Goal: Use online tool/utility: Utilize a website feature to perform a specific function

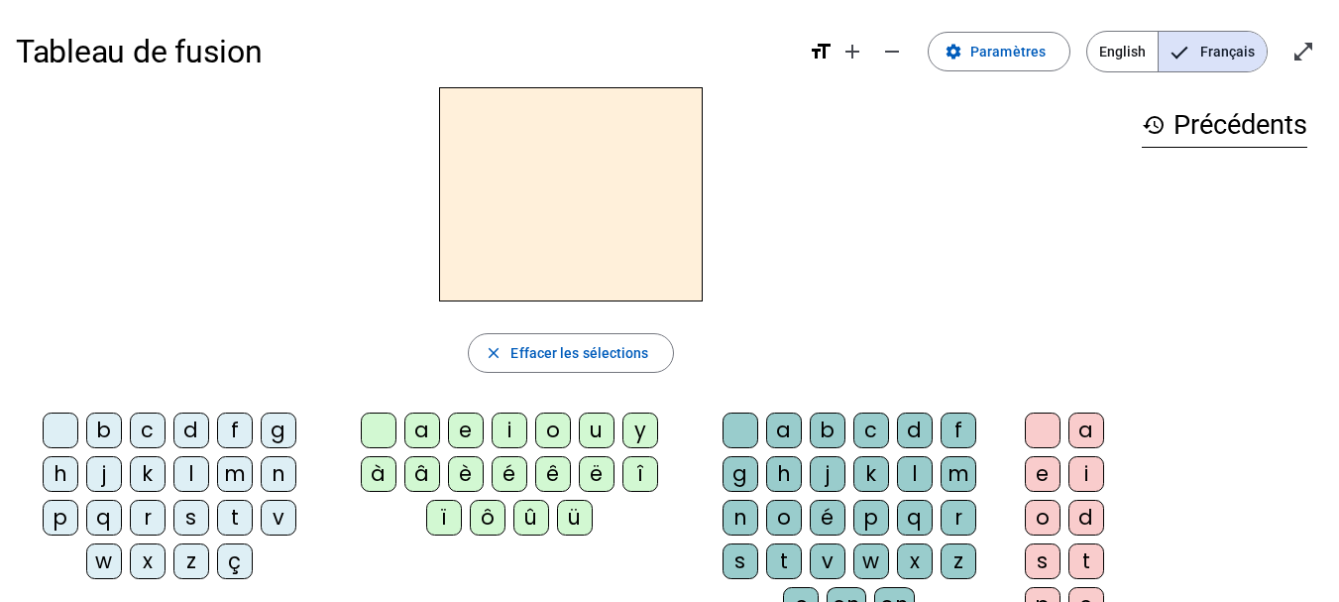
click at [96, 519] on div "q" at bounding box center [104, 518] width 36 height 36
click at [597, 421] on div "u" at bounding box center [597, 430] width 36 height 36
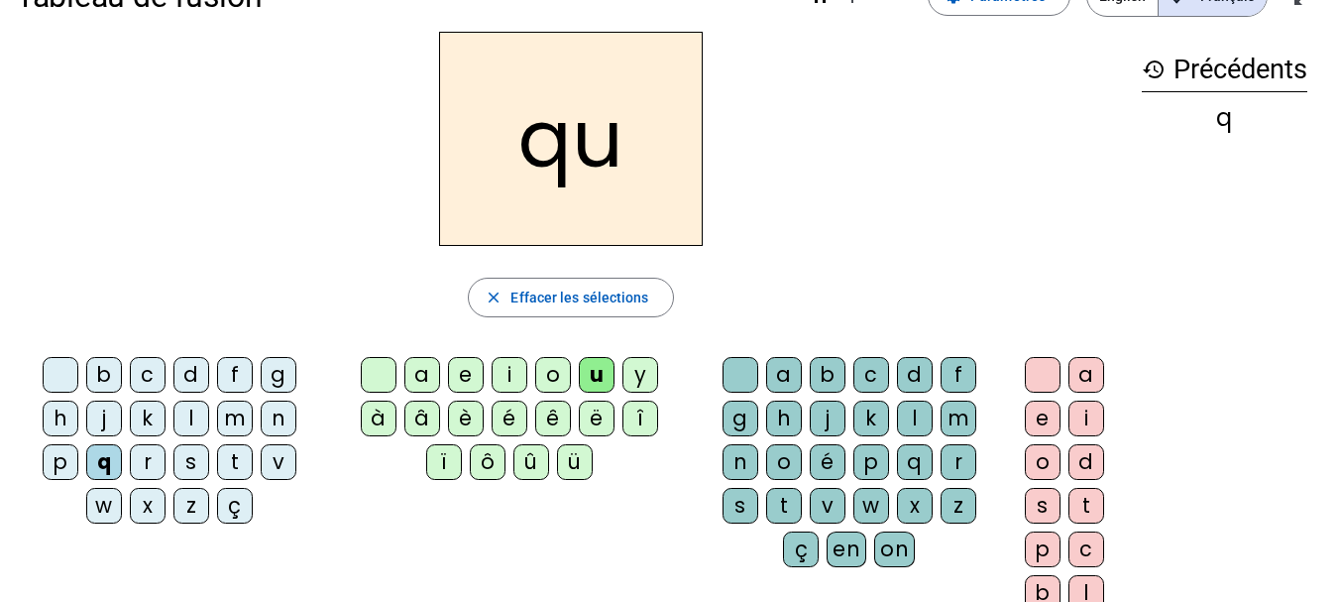
scroll to position [99, 0]
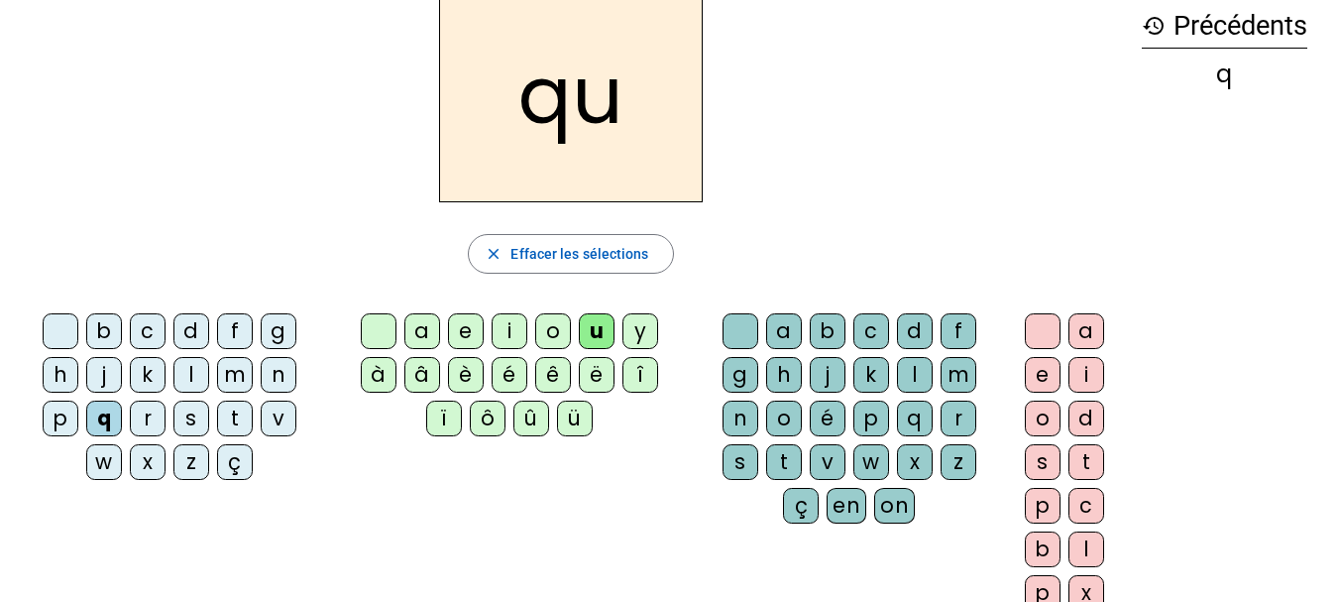
click at [1090, 371] on div "i" at bounding box center [1086, 375] width 36 height 36
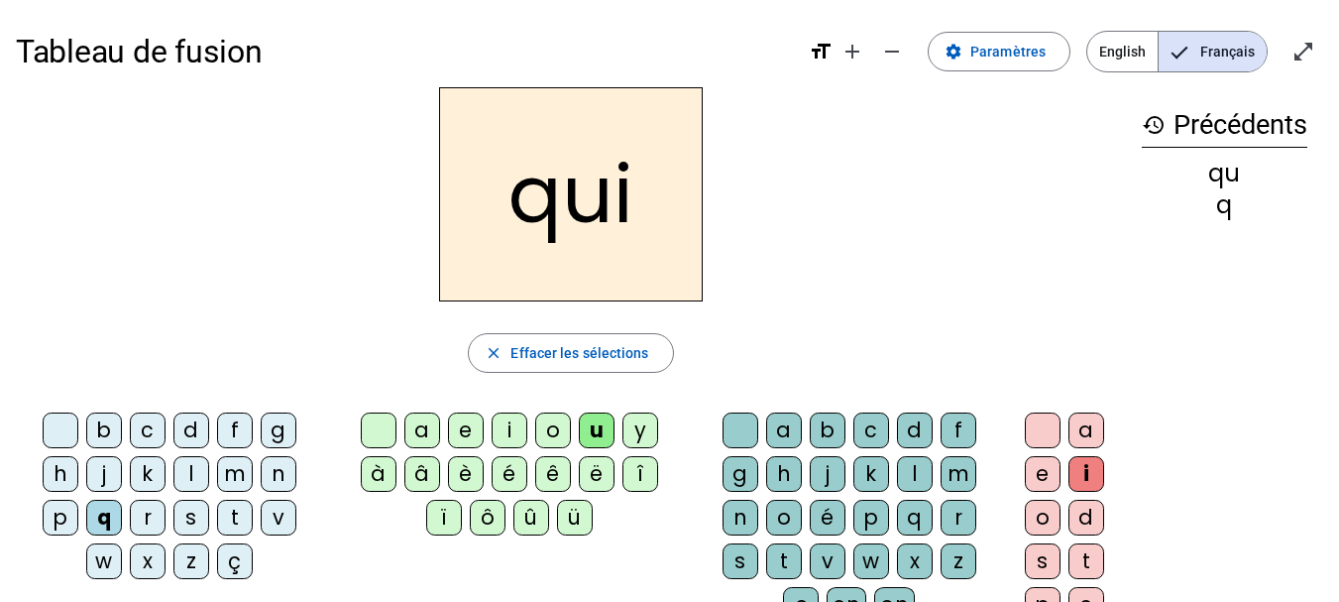
click at [102, 517] on div "q" at bounding box center [104, 518] width 36 height 36
click at [185, 515] on div "s" at bounding box center [191, 518] width 36 height 36
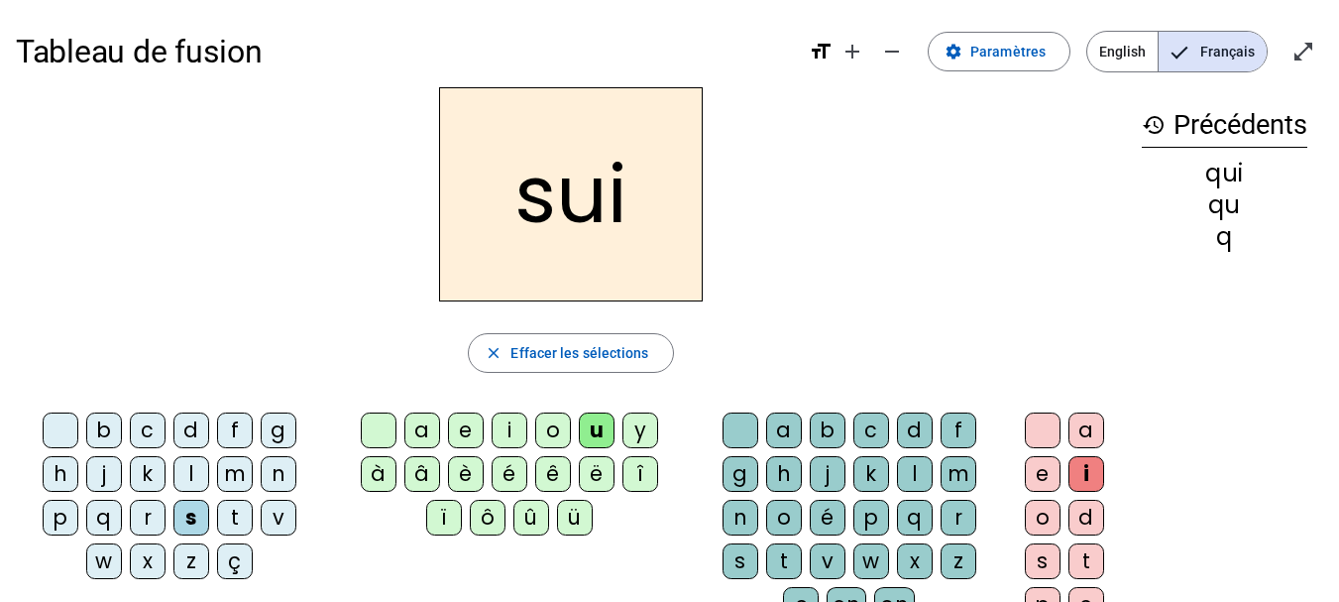
click at [592, 429] on div "u" at bounding box center [597, 430] width 36 height 36
click at [596, 428] on div "u" at bounding box center [597, 430] width 36 height 36
click at [593, 430] on div "u" at bounding box center [597, 430] width 36 height 36
click at [384, 426] on div at bounding box center [379, 430] width 36 height 36
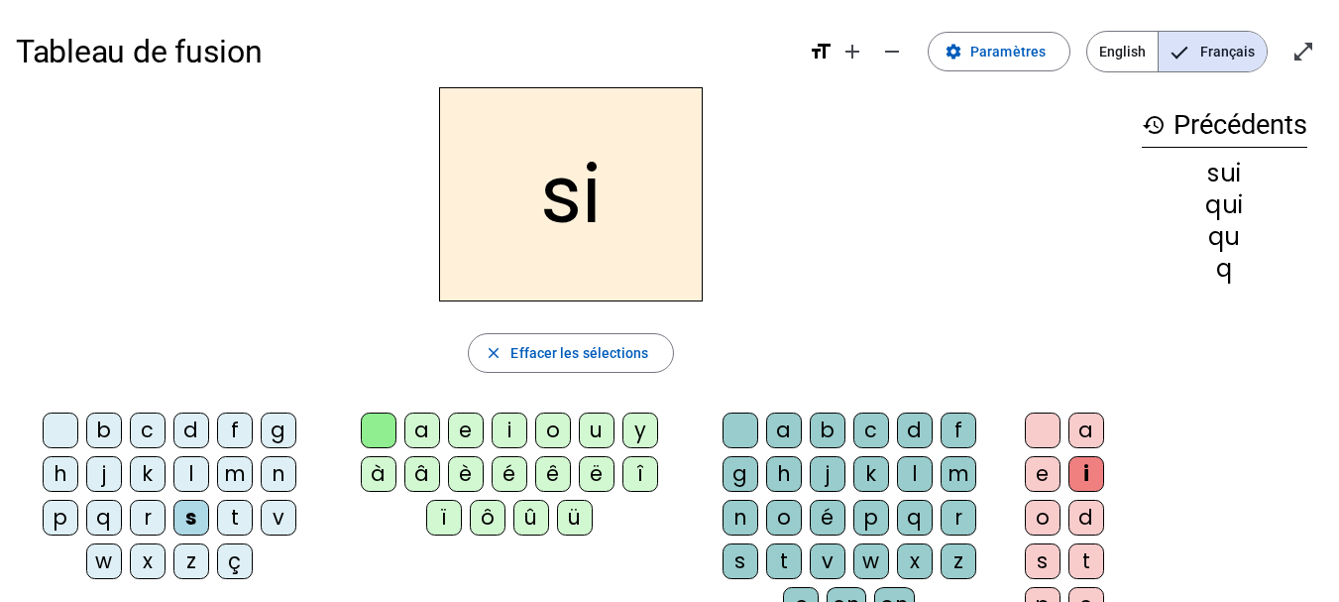
click at [282, 476] on div "n" at bounding box center [279, 474] width 36 height 36
click at [465, 427] on div "e" at bounding box center [466, 430] width 36 height 36
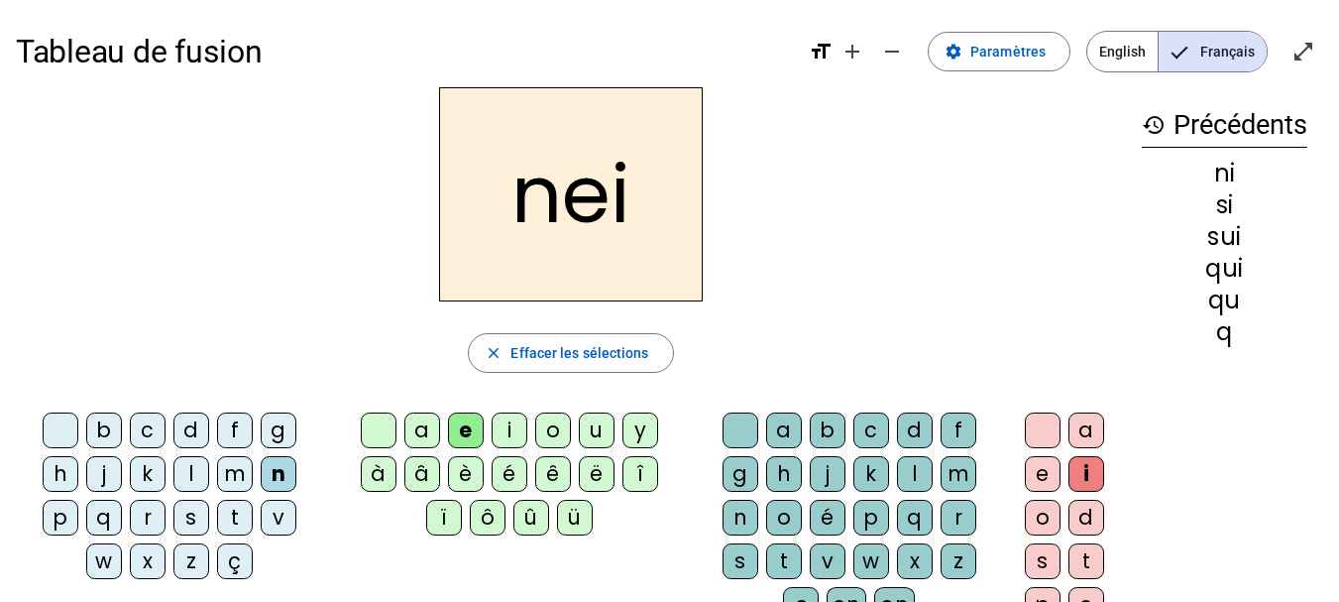
click at [384, 429] on div at bounding box center [379, 430] width 36 height 36
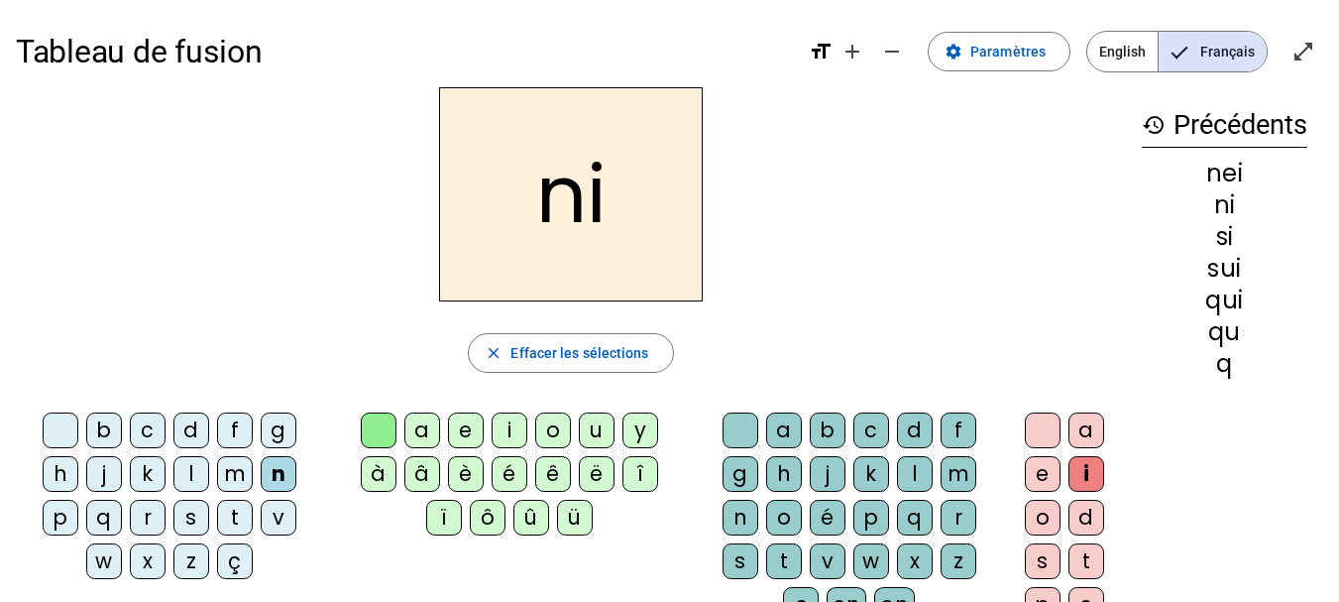
click at [384, 429] on div at bounding box center [379, 430] width 36 height 36
click at [389, 433] on div at bounding box center [379, 430] width 36 height 36
click at [1076, 465] on div "i" at bounding box center [1086, 474] width 36 height 36
click at [1041, 430] on div at bounding box center [1043, 430] width 36 height 36
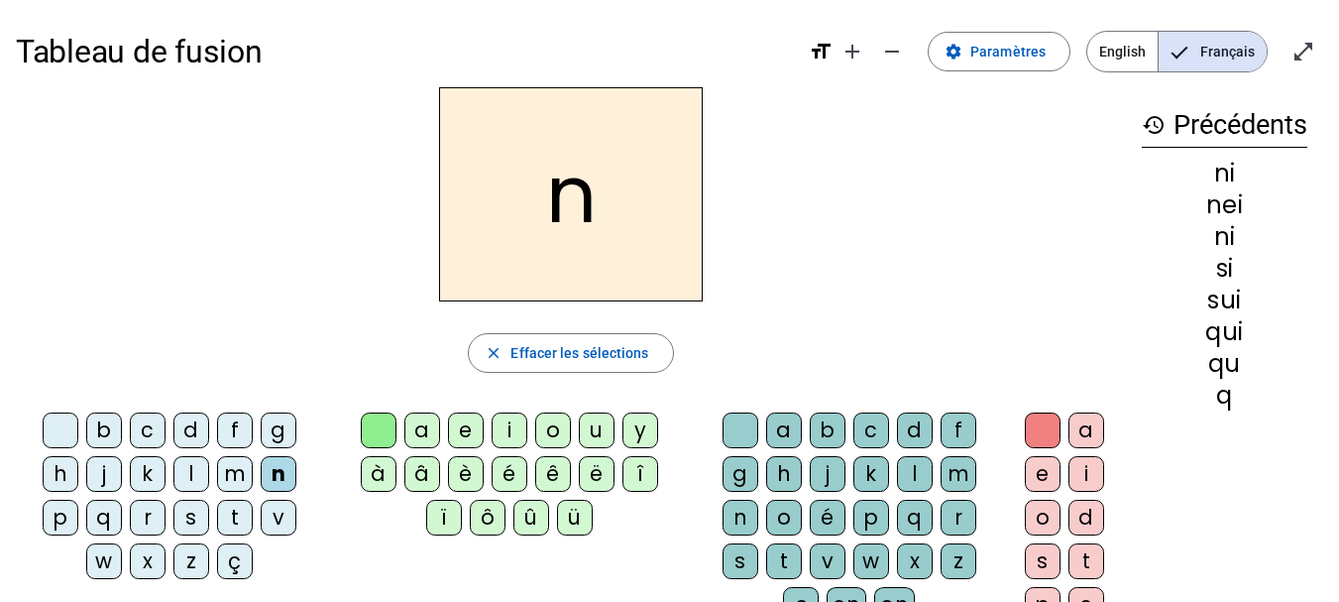
click at [1038, 478] on div "e" at bounding box center [1043, 474] width 36 height 36
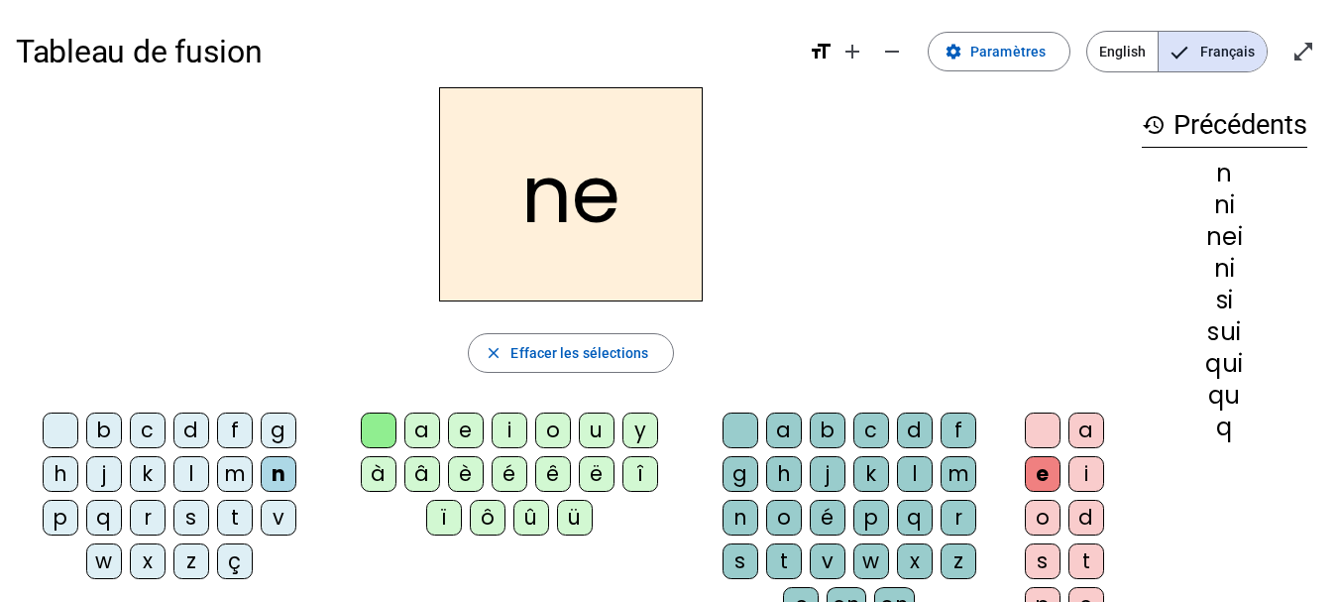
click at [197, 524] on div "s" at bounding box center [191, 518] width 36 height 36
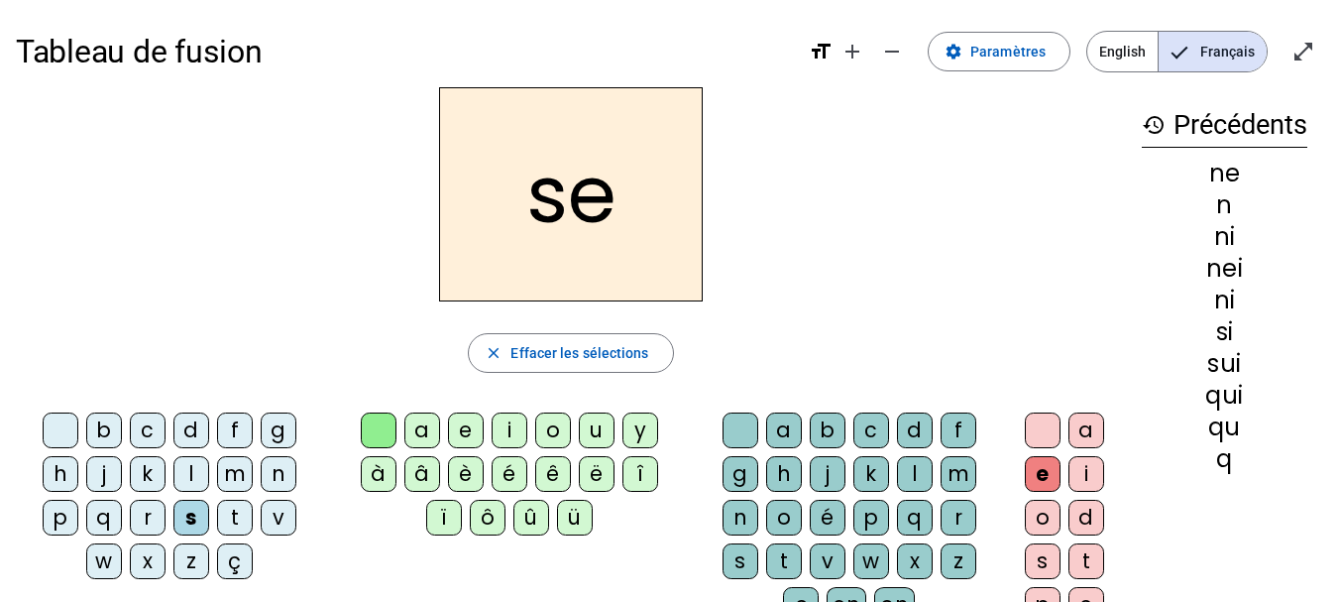
click at [232, 514] on div "t" at bounding box center [235, 518] width 36 height 36
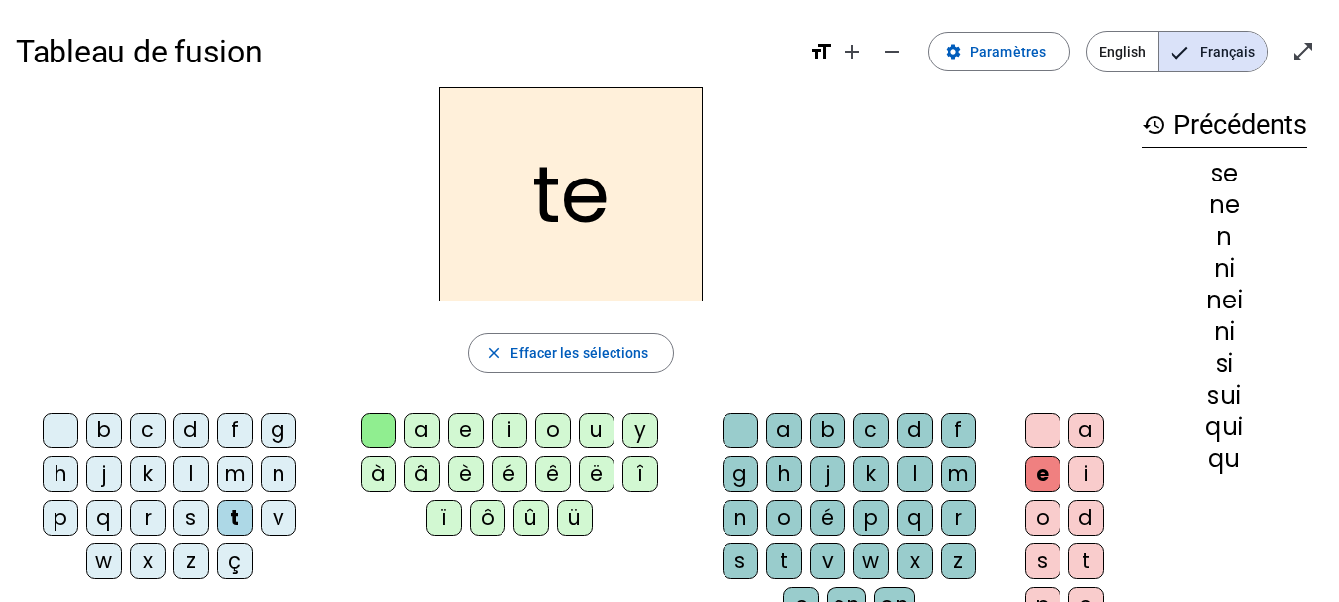
click at [187, 426] on div "d" at bounding box center [191, 430] width 36 height 36
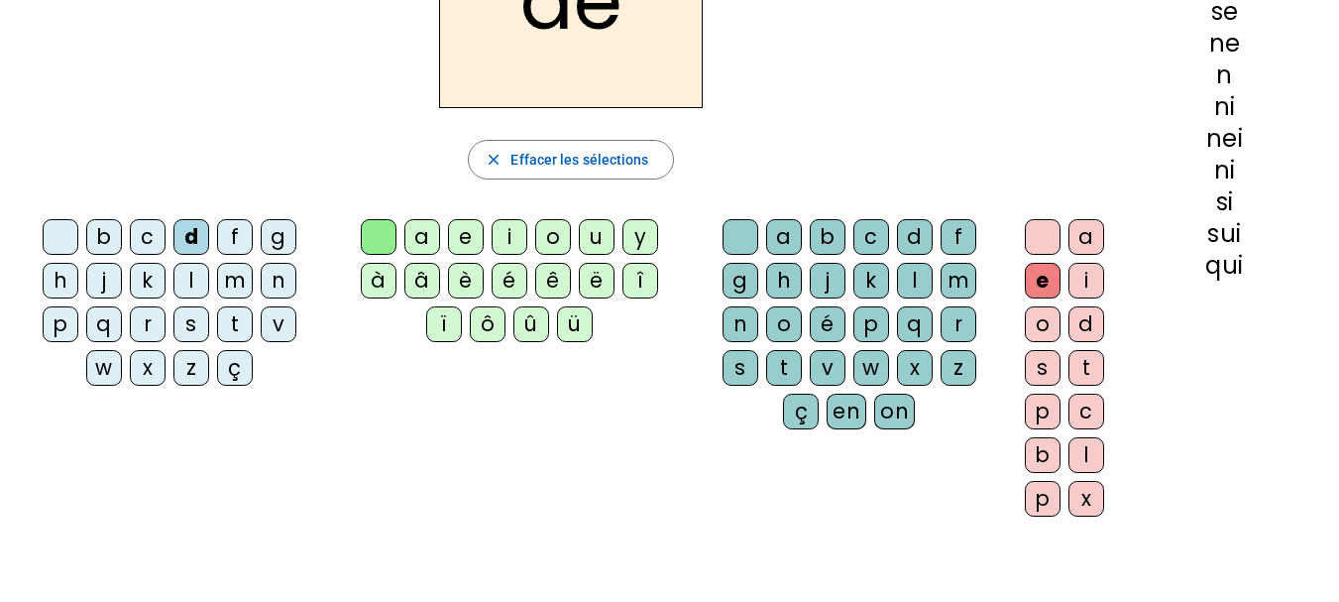
scroll to position [99, 0]
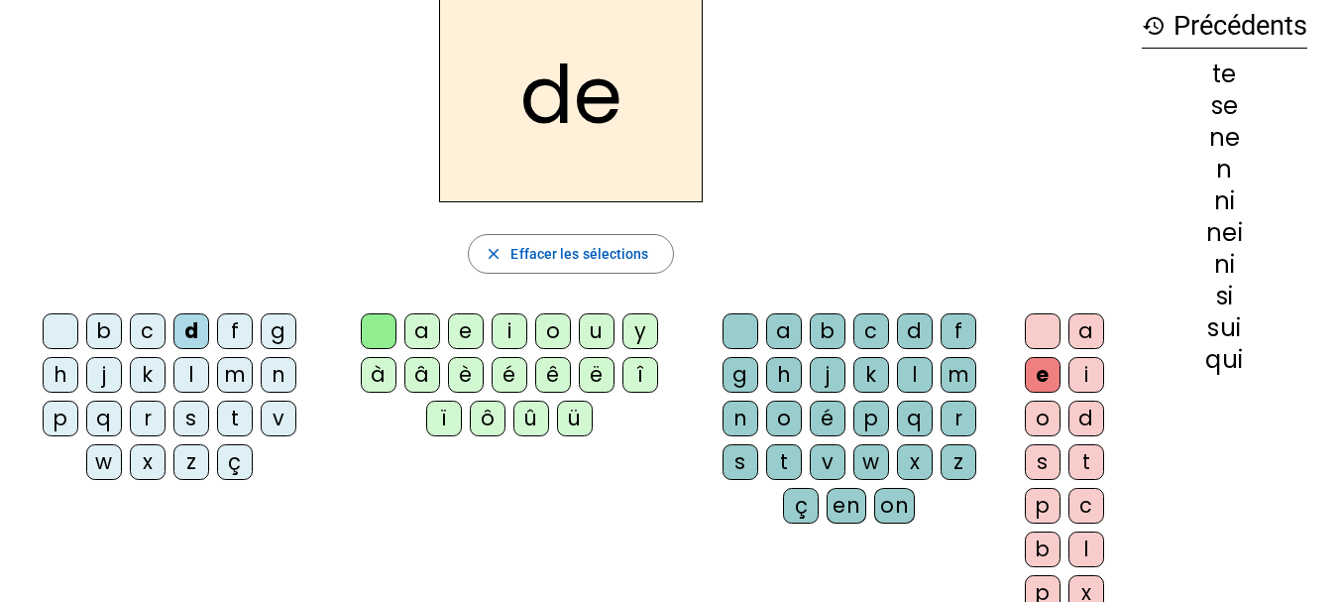
click at [1040, 325] on div at bounding box center [1043, 331] width 36 height 36
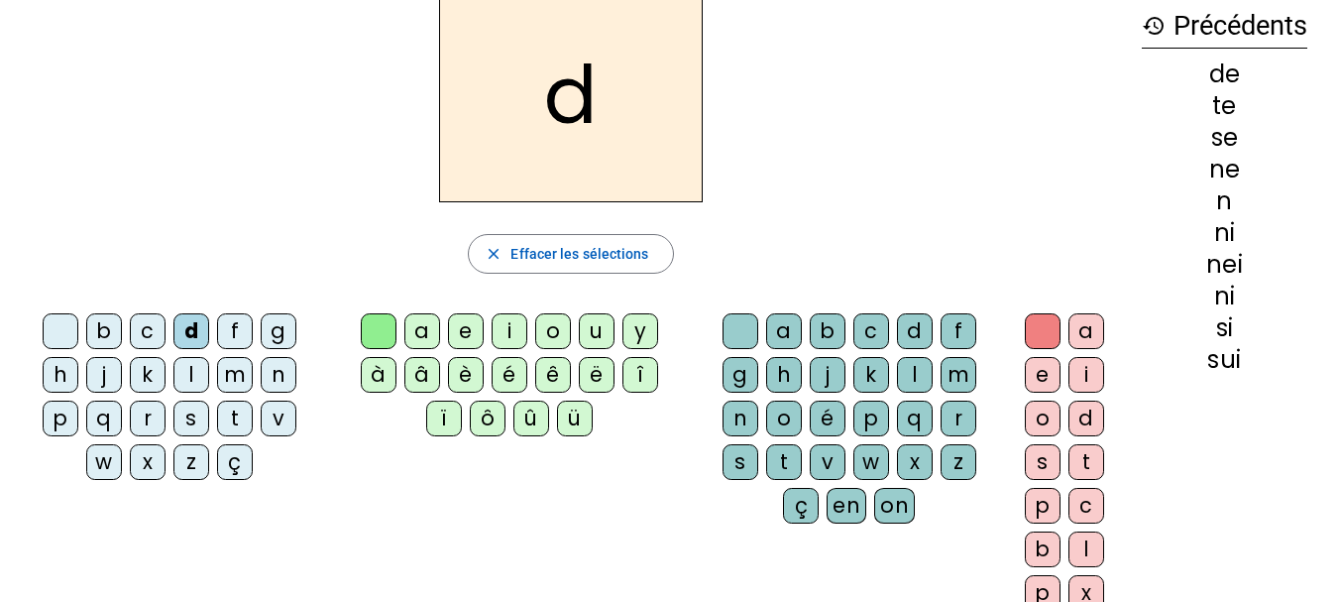
click at [594, 326] on div "u" at bounding box center [597, 331] width 36 height 36
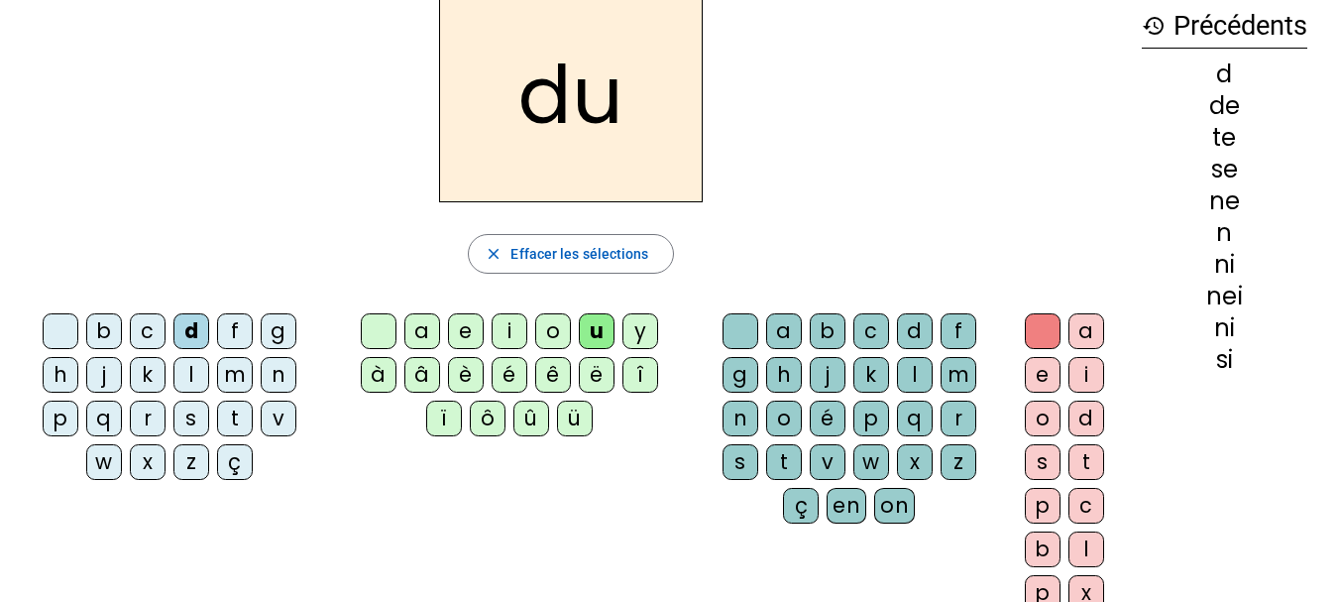
click at [187, 412] on div "s" at bounding box center [191, 418] width 36 height 36
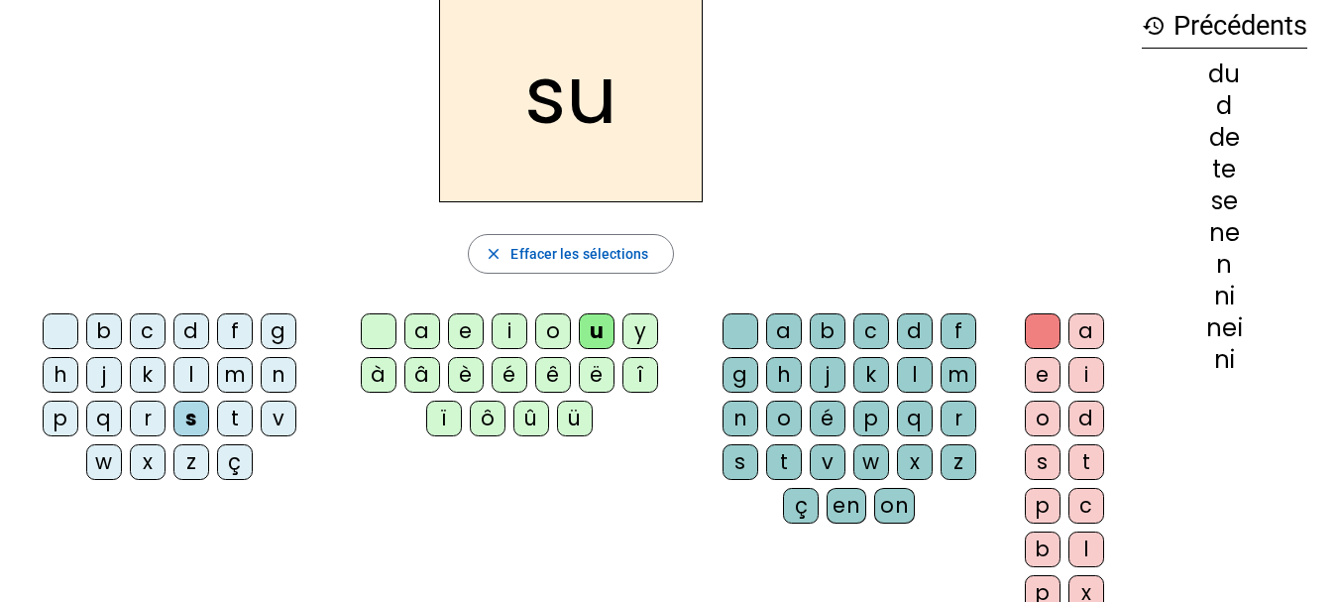
click at [188, 377] on div "l" at bounding box center [191, 375] width 36 height 36
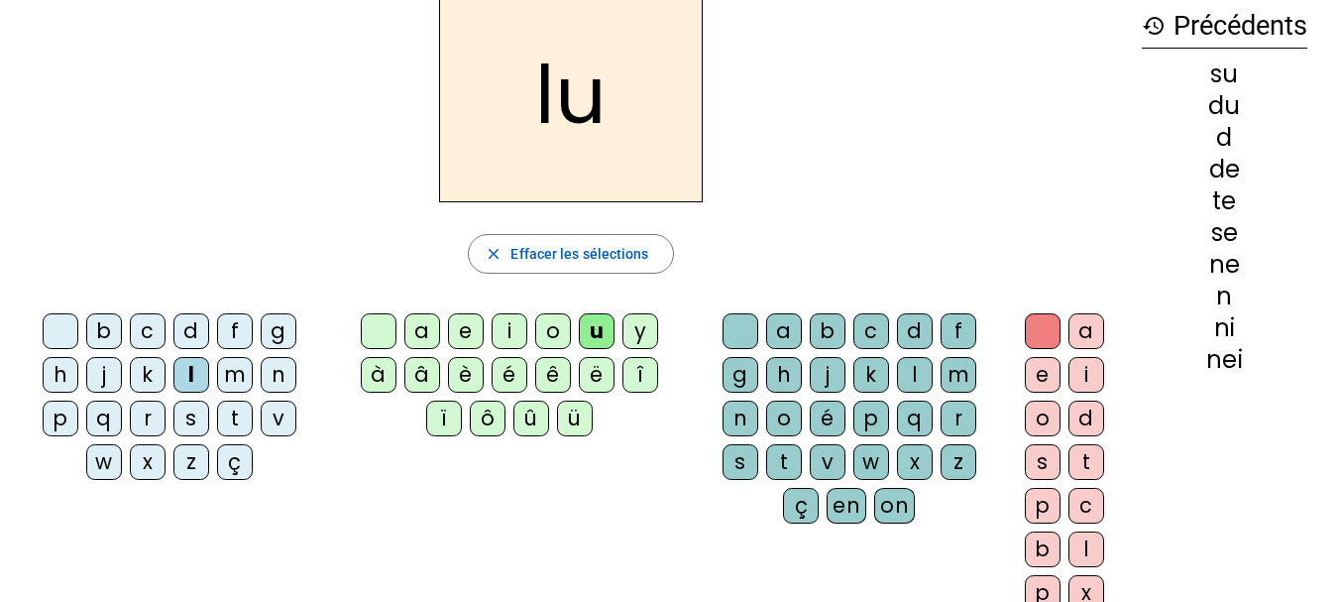
click at [229, 416] on div "t" at bounding box center [235, 418] width 36 height 36
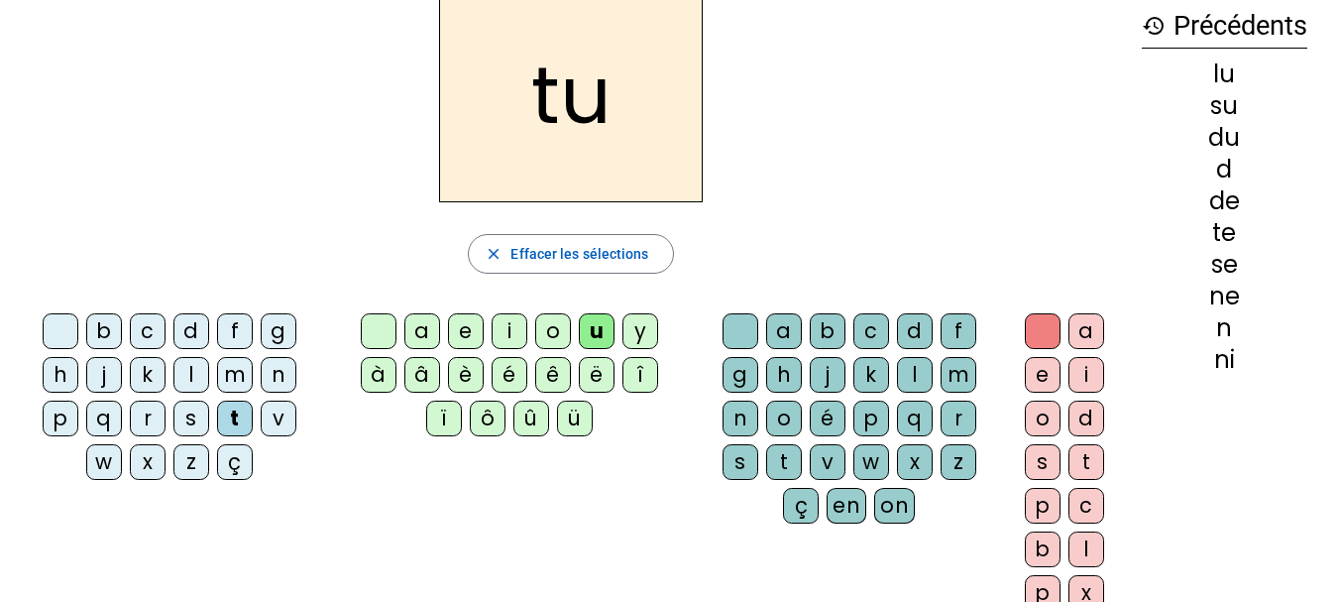
click at [419, 327] on div "a" at bounding box center [422, 331] width 36 height 36
click at [185, 419] on div "s" at bounding box center [191, 418] width 36 height 36
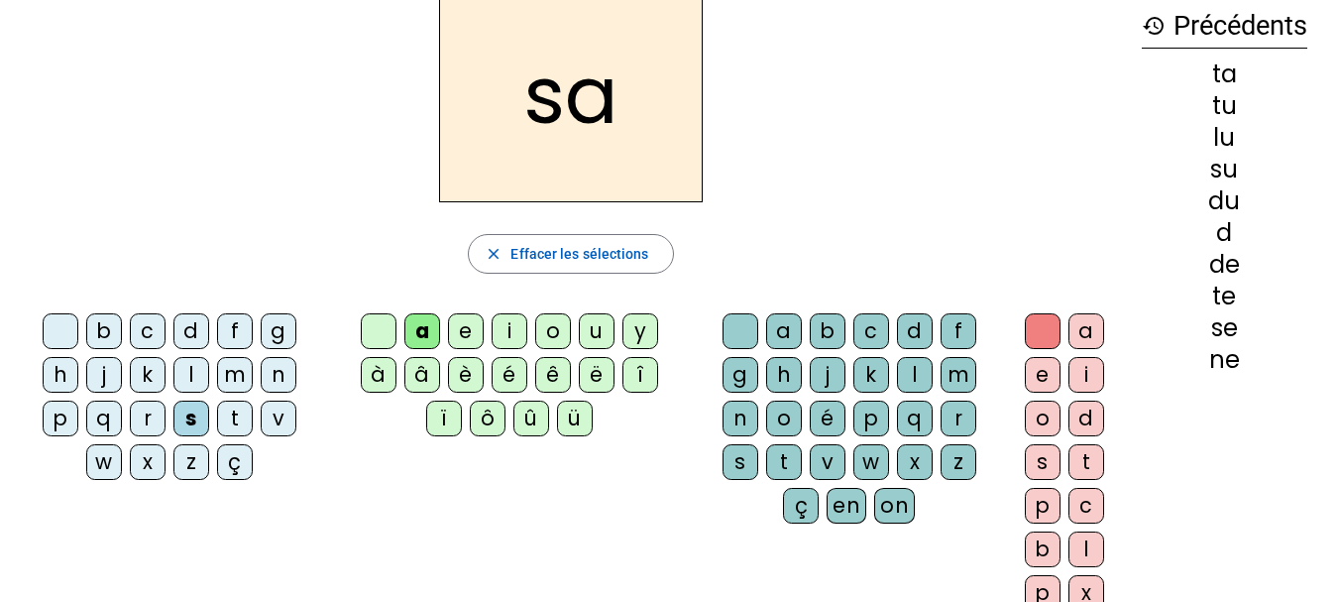
click at [229, 383] on div "m" at bounding box center [235, 375] width 36 height 36
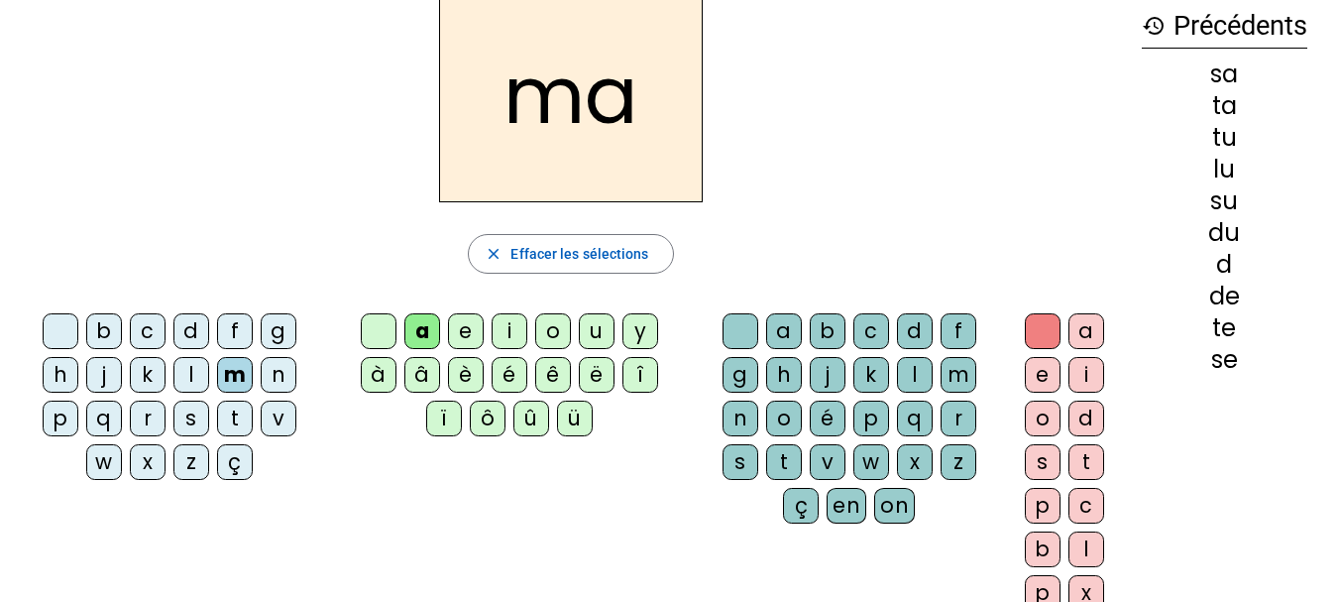
click at [464, 327] on div "e" at bounding box center [466, 331] width 36 height 36
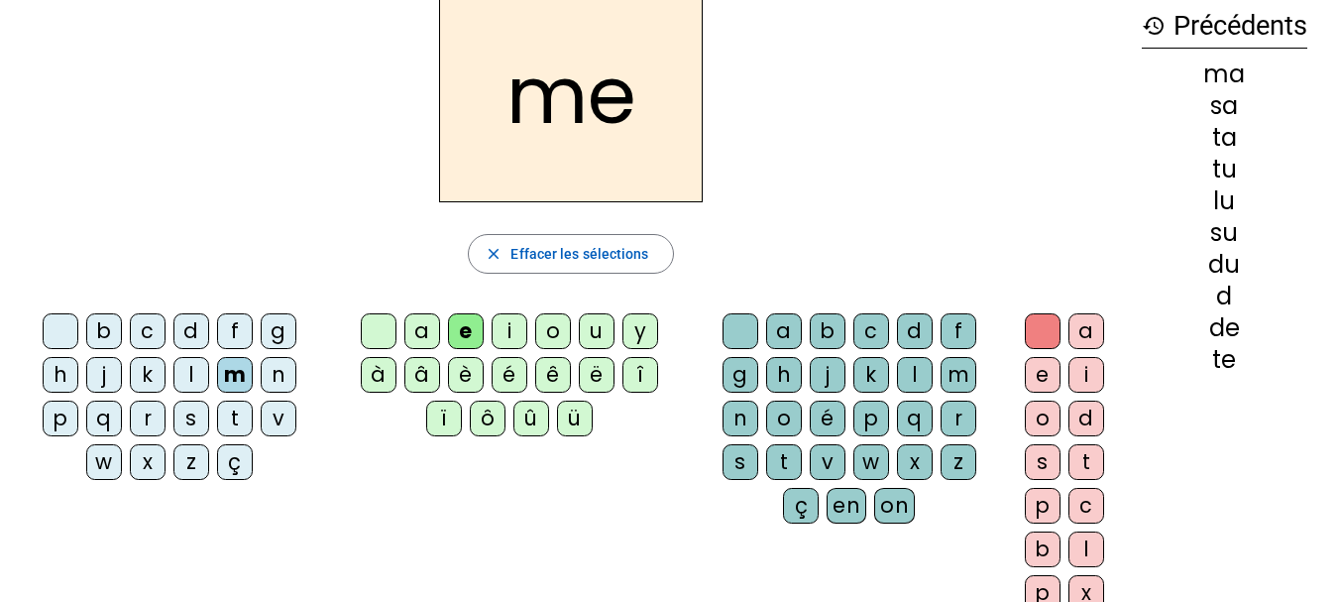
click at [198, 327] on div "d" at bounding box center [191, 331] width 36 height 36
